Goal: Task Accomplishment & Management: Use online tool/utility

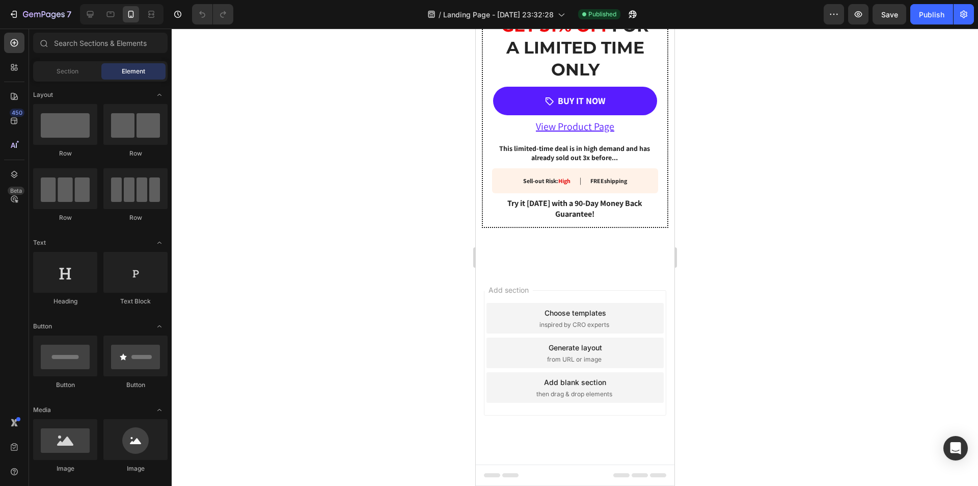
scroll to position [1936, 0]
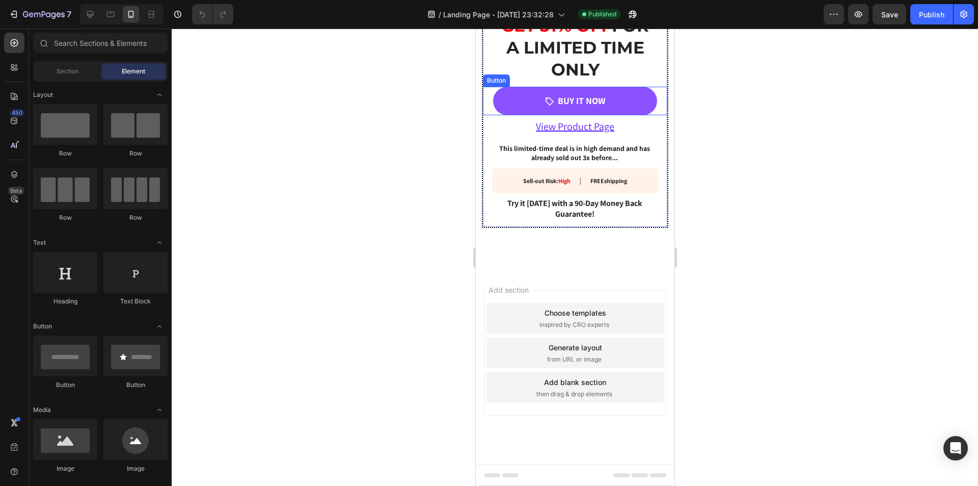
click at [626, 115] on link "BUY IT NOW" at bounding box center [575, 101] width 164 height 29
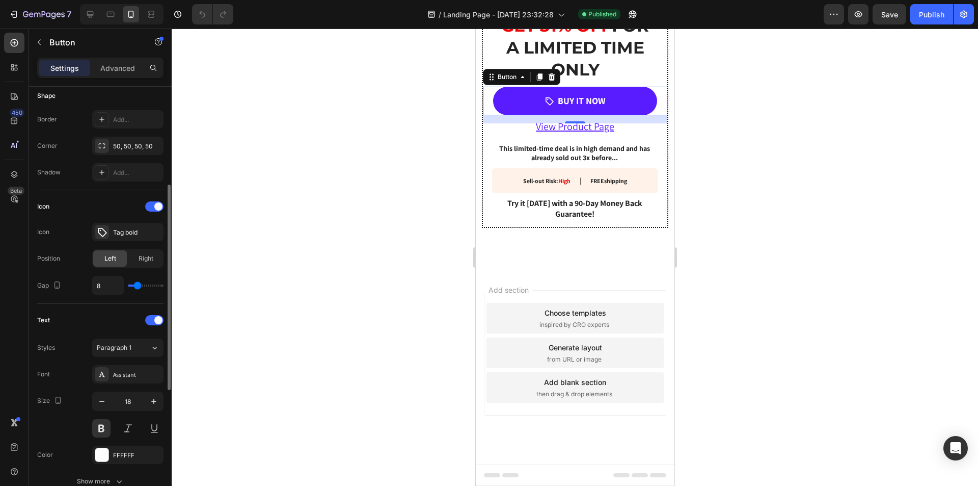
scroll to position [51, 0]
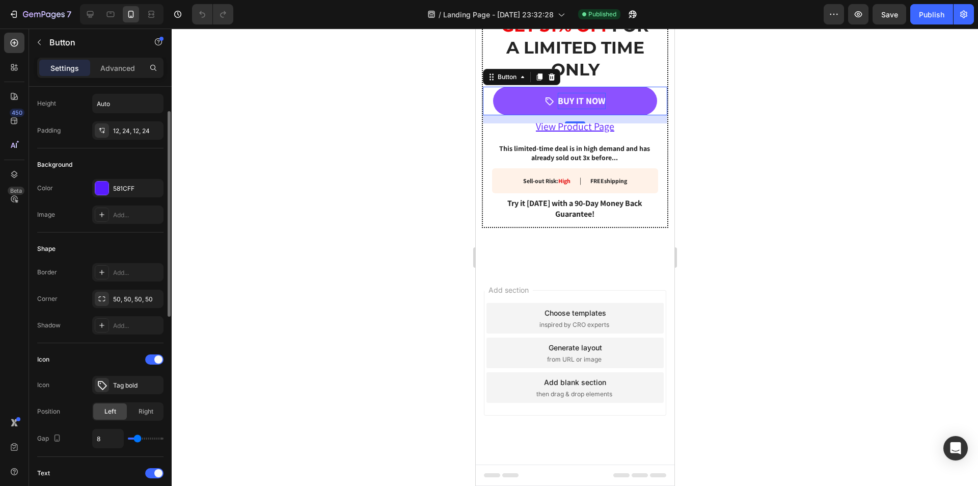
click at [560, 109] on p "BUY IT NOW" at bounding box center [581, 101] width 48 height 16
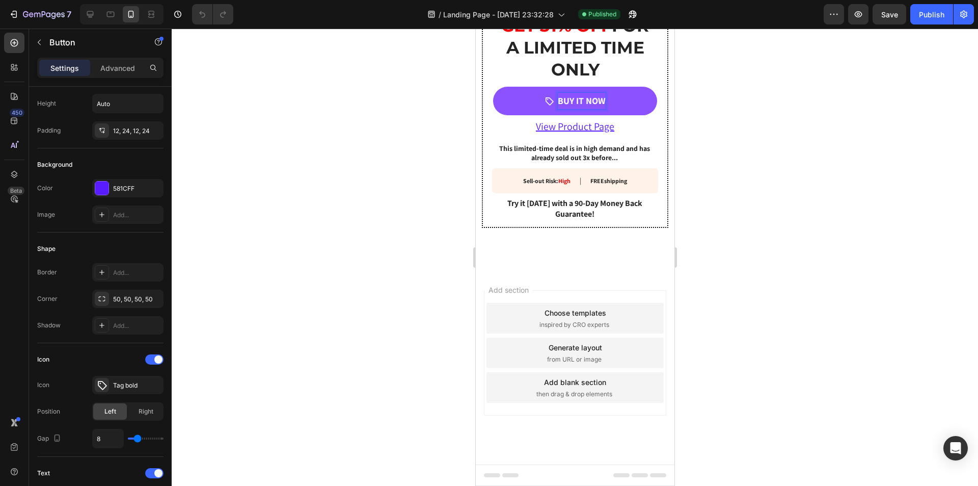
click at [581, 109] on p "BUY IT NOW" at bounding box center [581, 101] width 48 height 16
click at [617, 136] on p "View Product Page" at bounding box center [574, 126] width 182 height 18
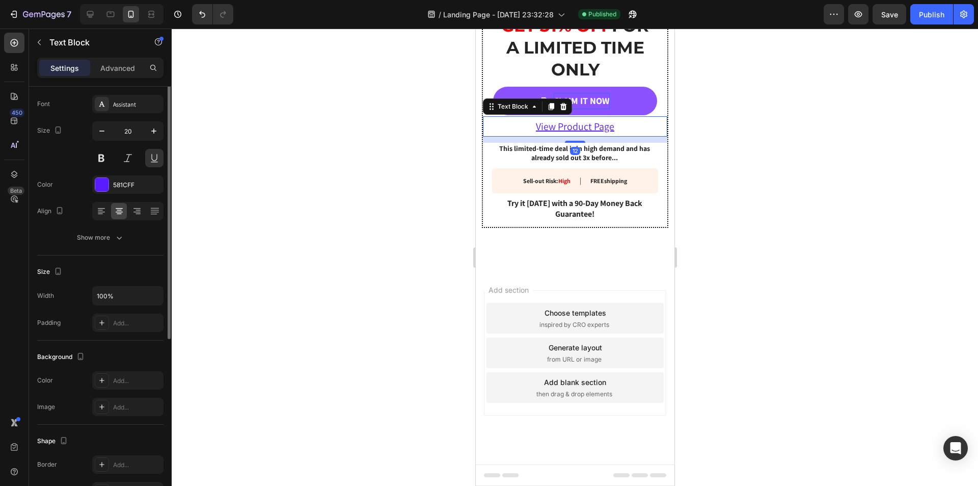
scroll to position [0, 0]
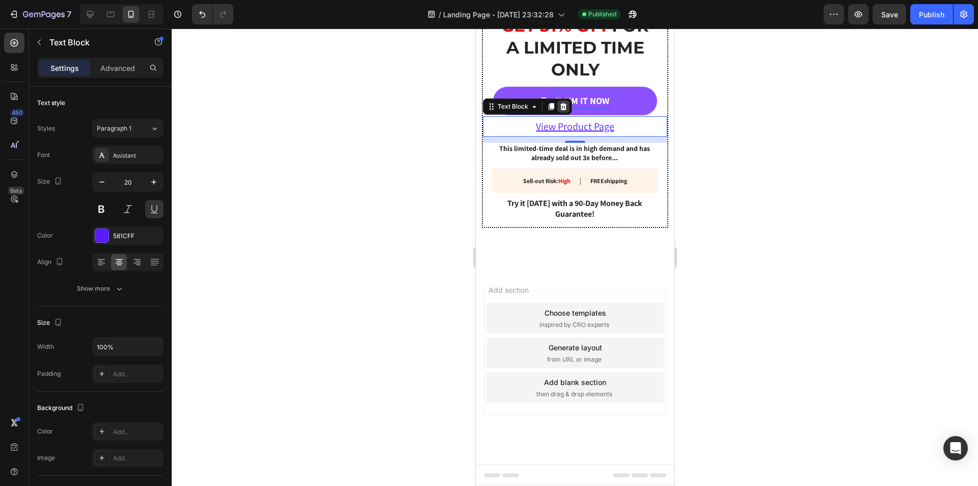
click at [563, 111] on icon at bounding box center [563, 106] width 8 height 8
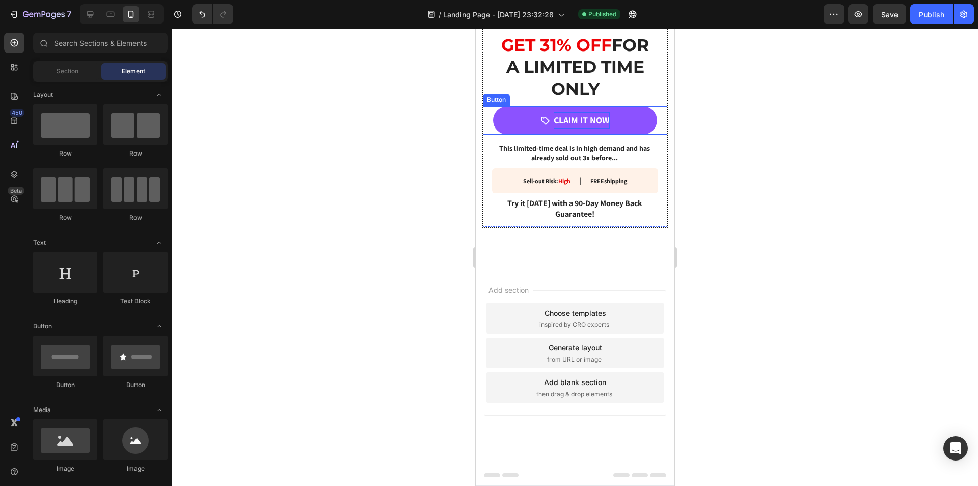
click at [620, 119] on link "CLAIM IT NOW" at bounding box center [575, 120] width 164 height 29
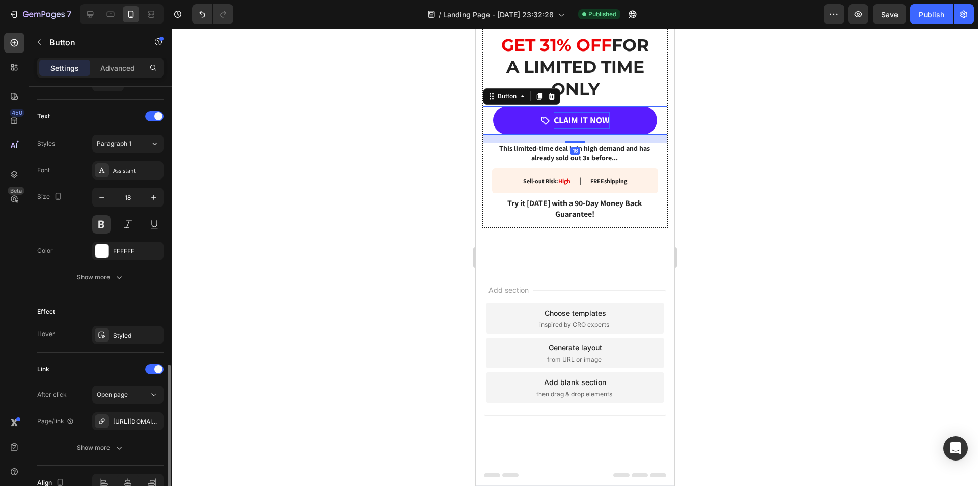
scroll to position [463, 0]
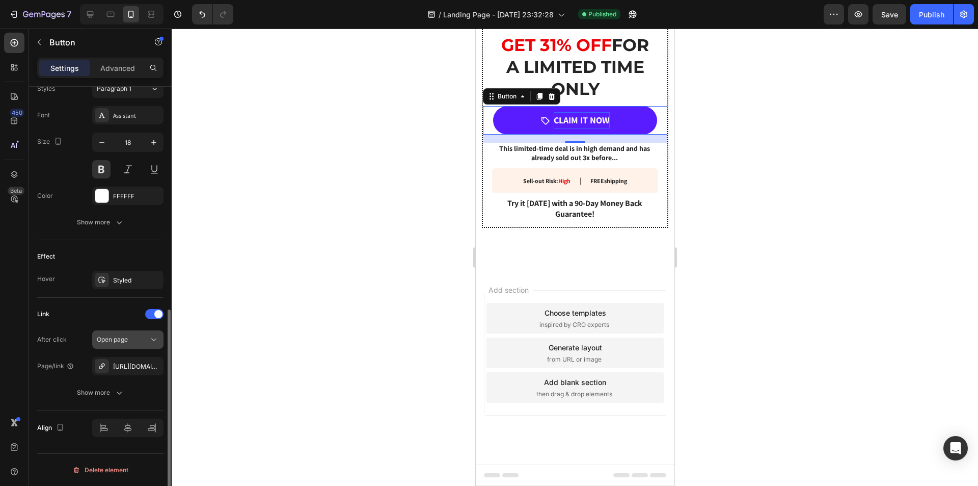
click at [153, 340] on icon at bounding box center [154, 339] width 10 height 10
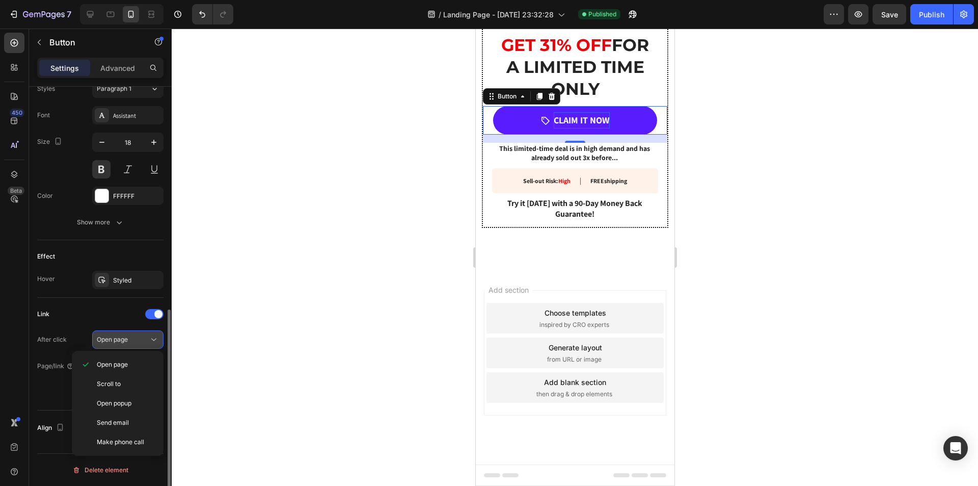
click at [153, 340] on icon at bounding box center [154, 339] width 10 height 10
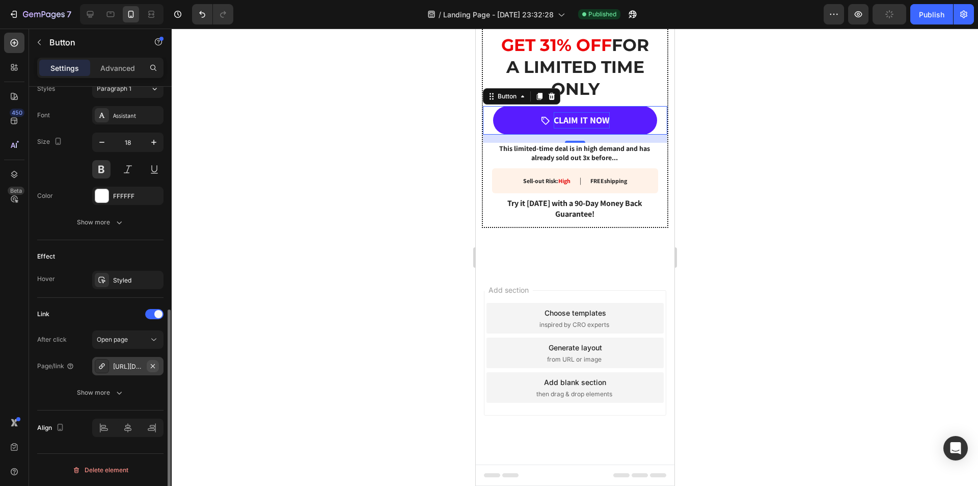
click at [153, 370] on button "button" at bounding box center [153, 366] width 12 height 12
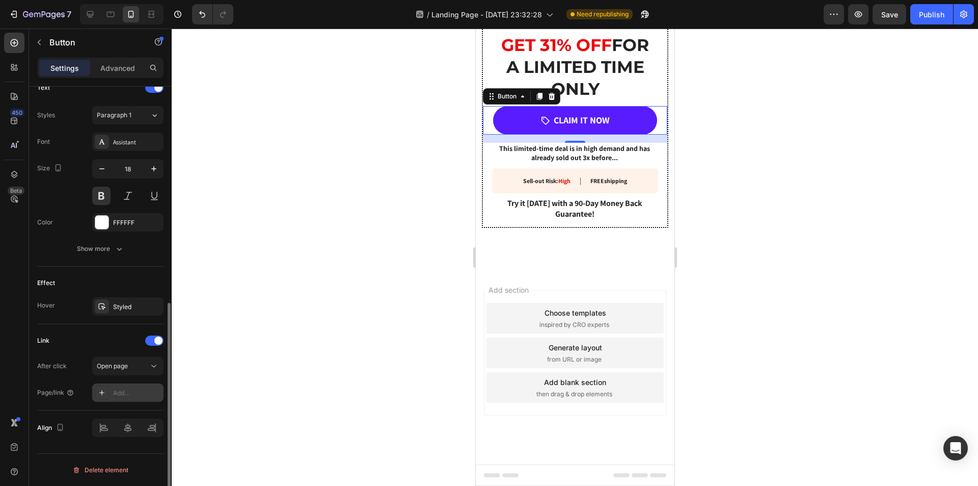
click at [136, 395] on div "Add..." at bounding box center [137, 392] width 48 height 9
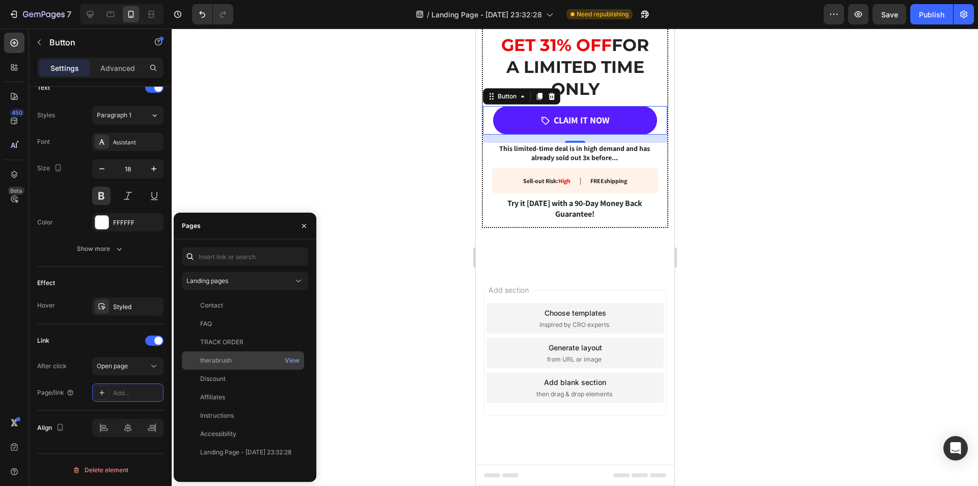
click at [229, 357] on div "therabrush" at bounding box center [216, 360] width 32 height 9
click at [291, 358] on div "View" at bounding box center [292, 360] width 15 height 9
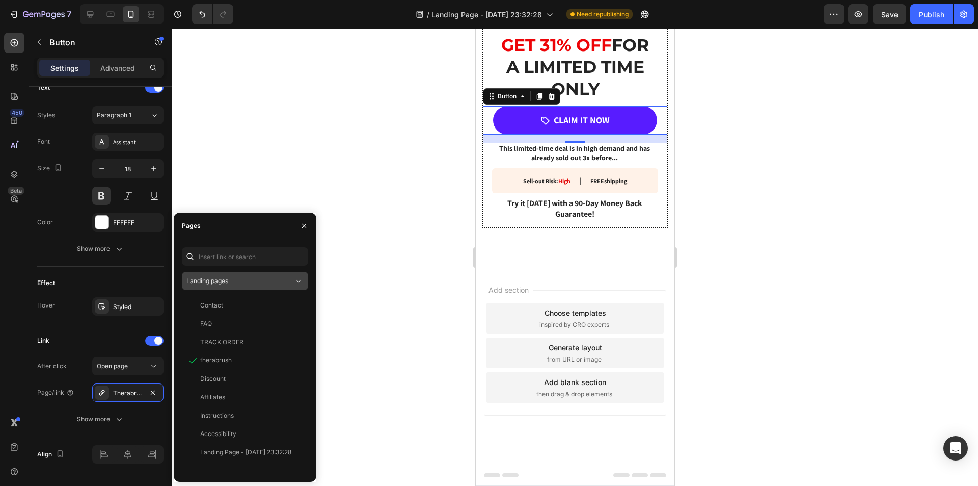
click at [276, 280] on div "Landing pages" at bounding box center [239, 280] width 107 height 9
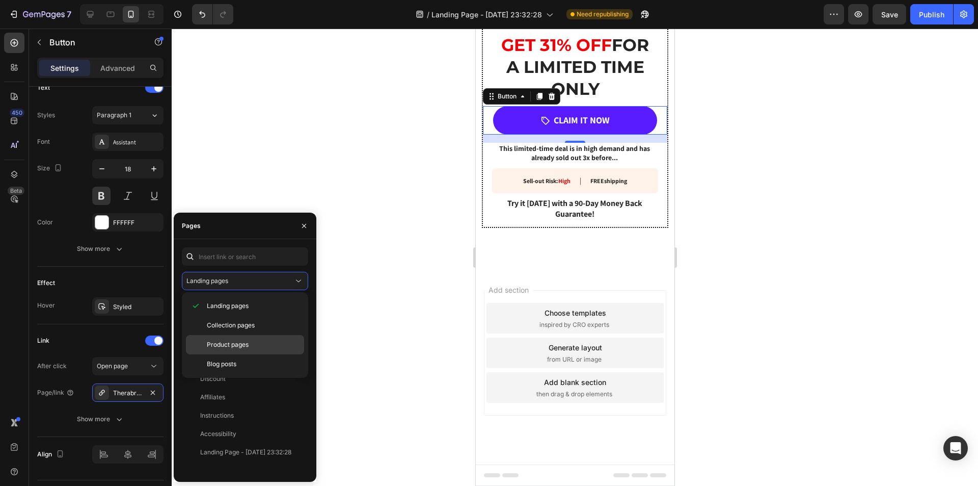
click at [249, 342] on span "Product pages" at bounding box center [228, 344] width 42 height 9
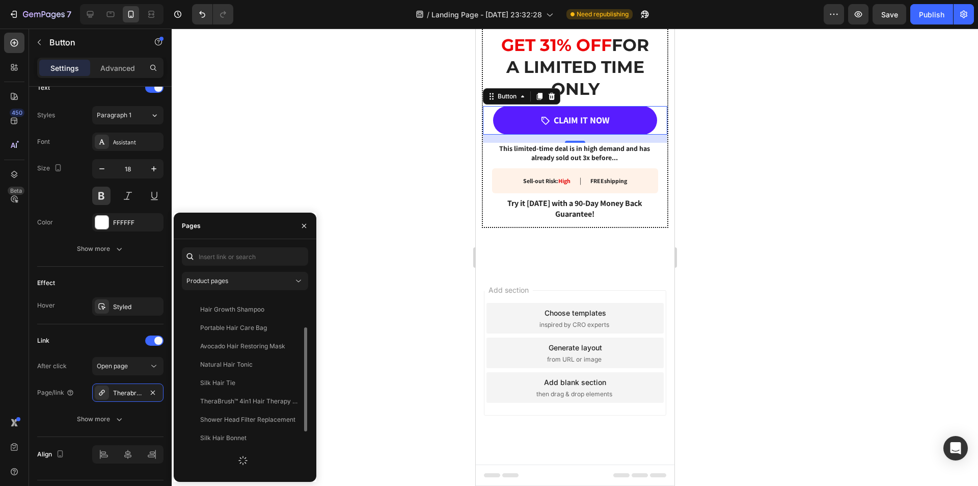
scroll to position [153, 0]
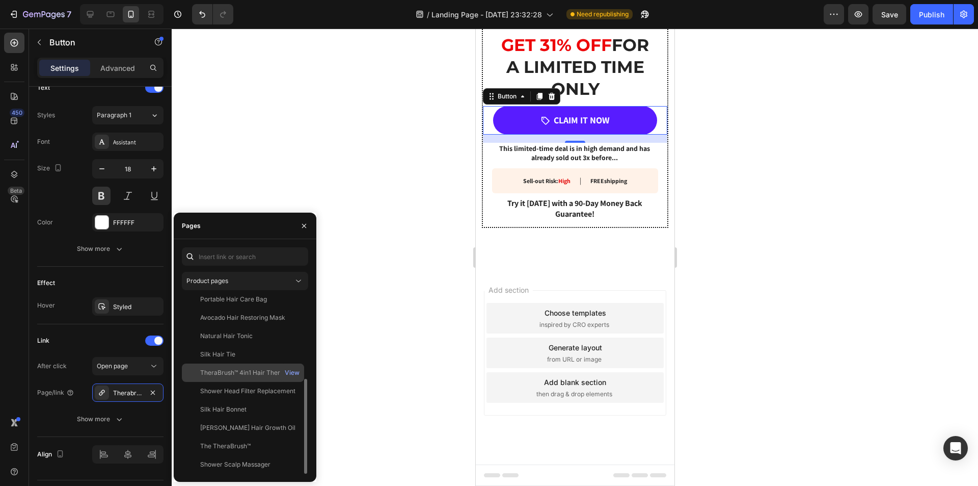
click at [249, 372] on div "TheraBrush™ 4in1 Hair Therapy Device" at bounding box center [249, 372] width 98 height 9
click at [295, 372] on div "View" at bounding box center [292, 372] width 15 height 9
click at [36, 379] on div "Size Width 100% Height Auto Padding 12, 24, 12, 24 Background Color 581CFF Imag…" at bounding box center [100, 96] width 143 height 891
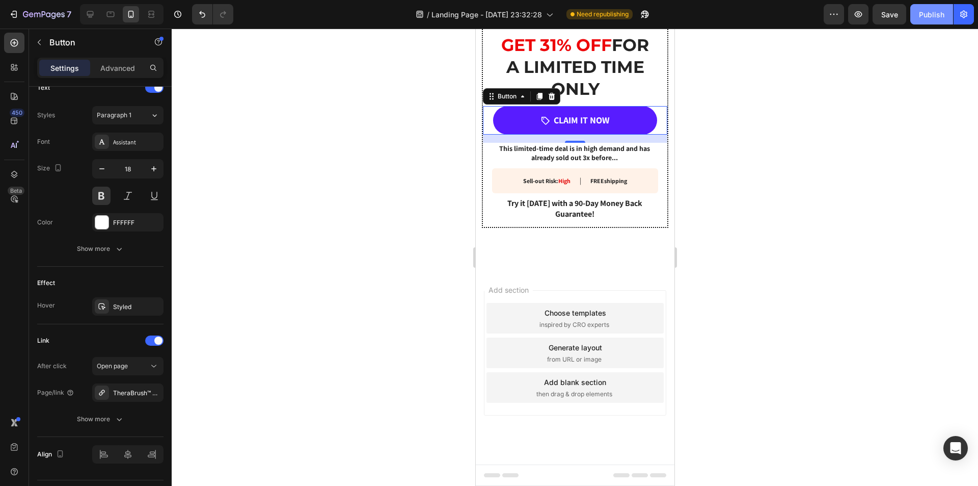
click at [939, 21] on button "Publish" at bounding box center [931, 14] width 43 height 20
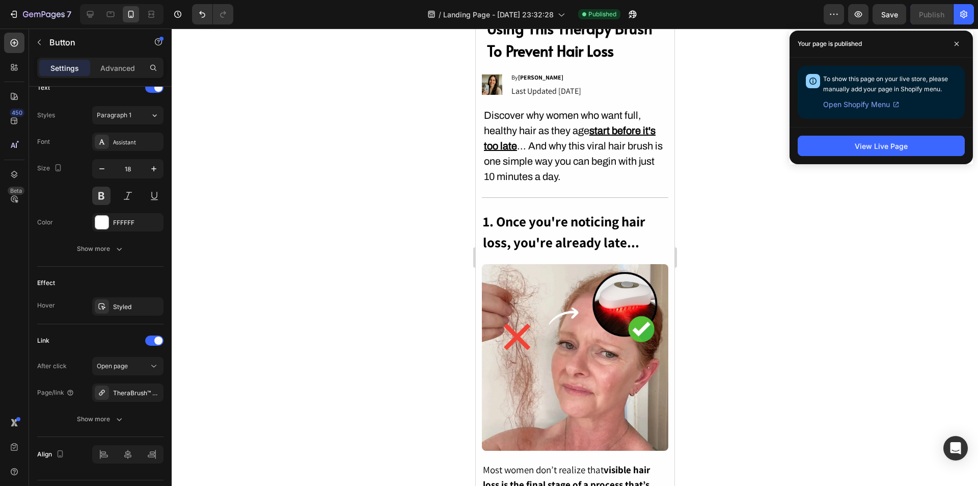
scroll to position [0, 0]
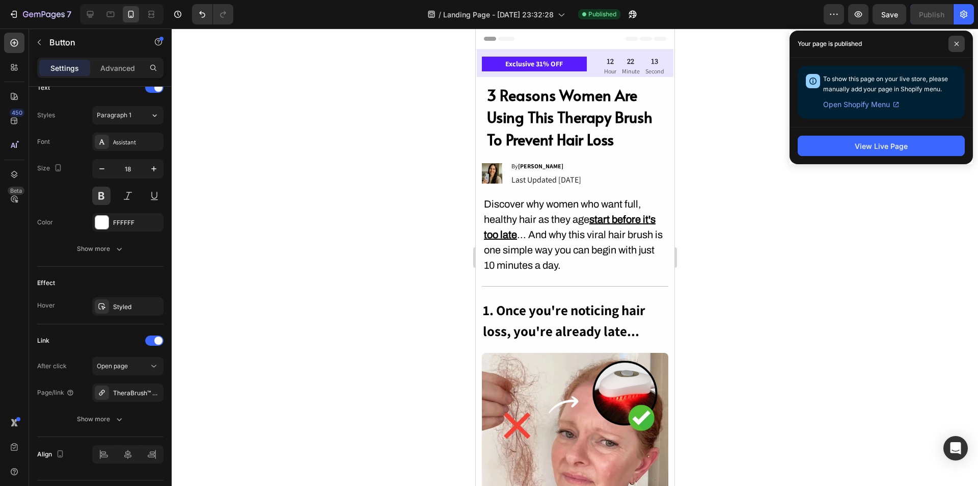
click at [954, 43] on icon at bounding box center [956, 43] width 5 height 5
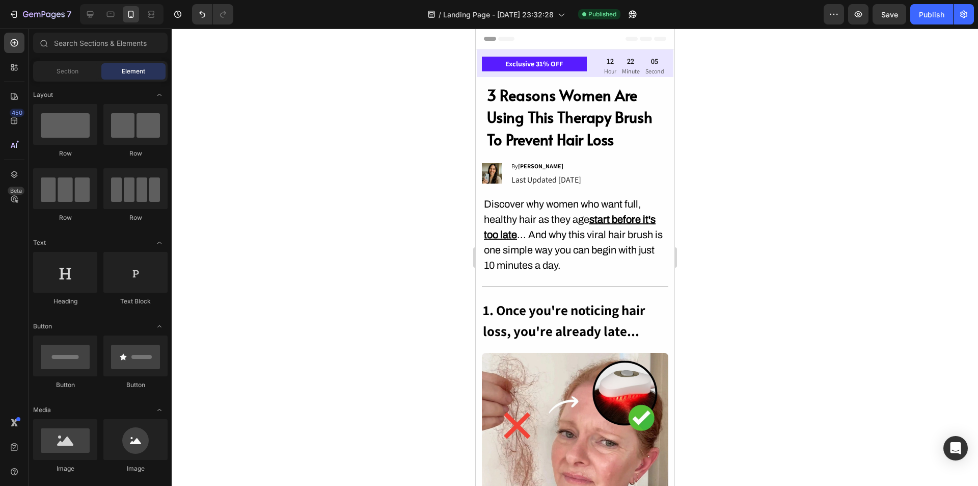
drag, startPoint x: 671, startPoint y: 85, endPoint x: 919, endPoint y: 54, distance: 249.5
